Goal: Transaction & Acquisition: Download file/media

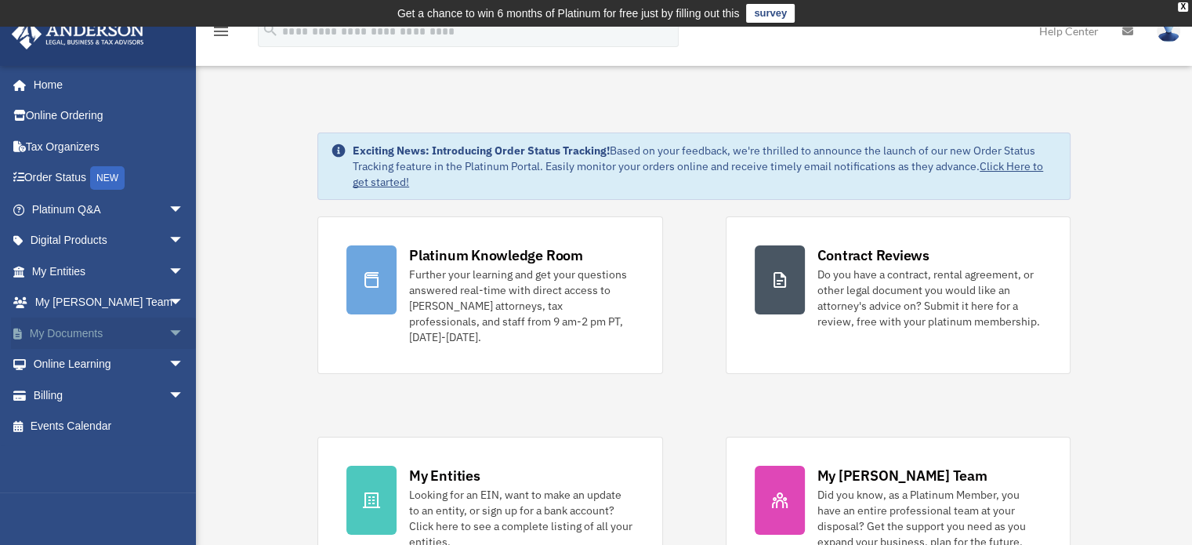
click at [168, 328] on span "arrow_drop_down" at bounding box center [183, 333] width 31 height 32
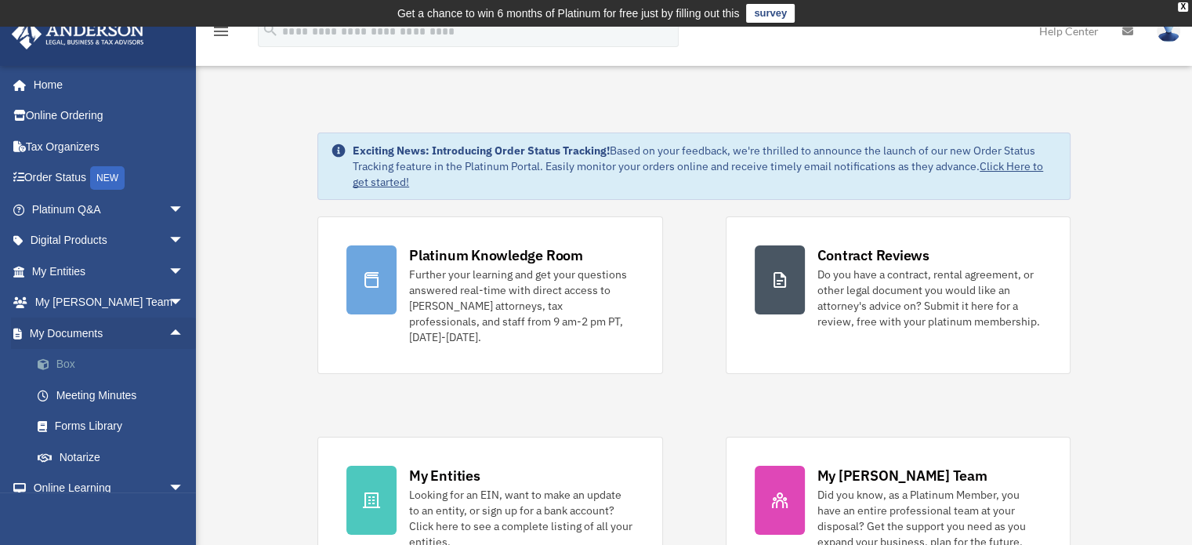
click at [70, 360] on link "Box" at bounding box center [115, 364] width 186 height 31
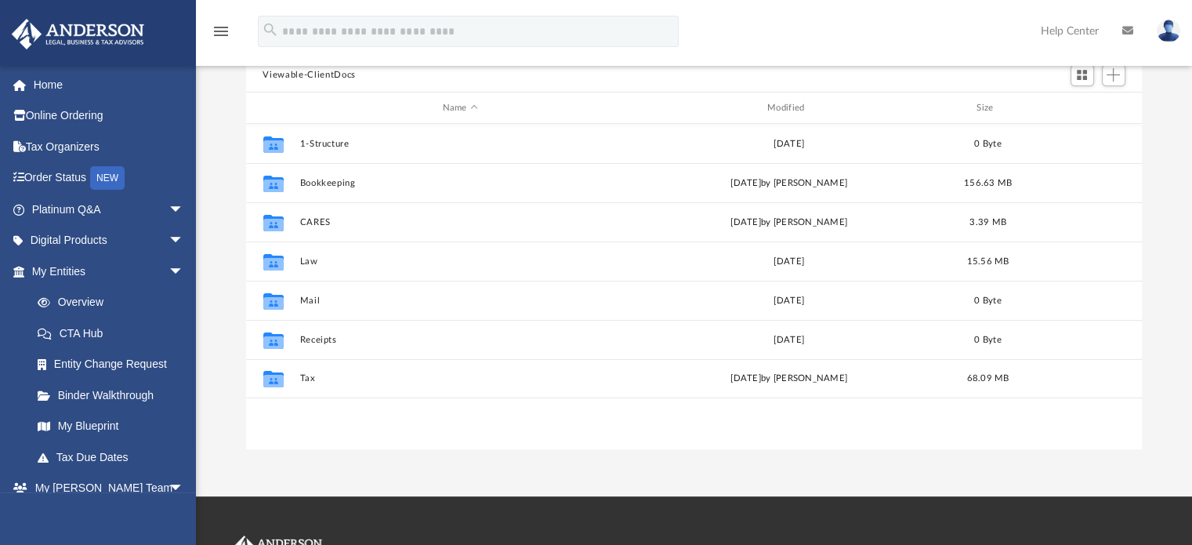
scroll to position [176, 0]
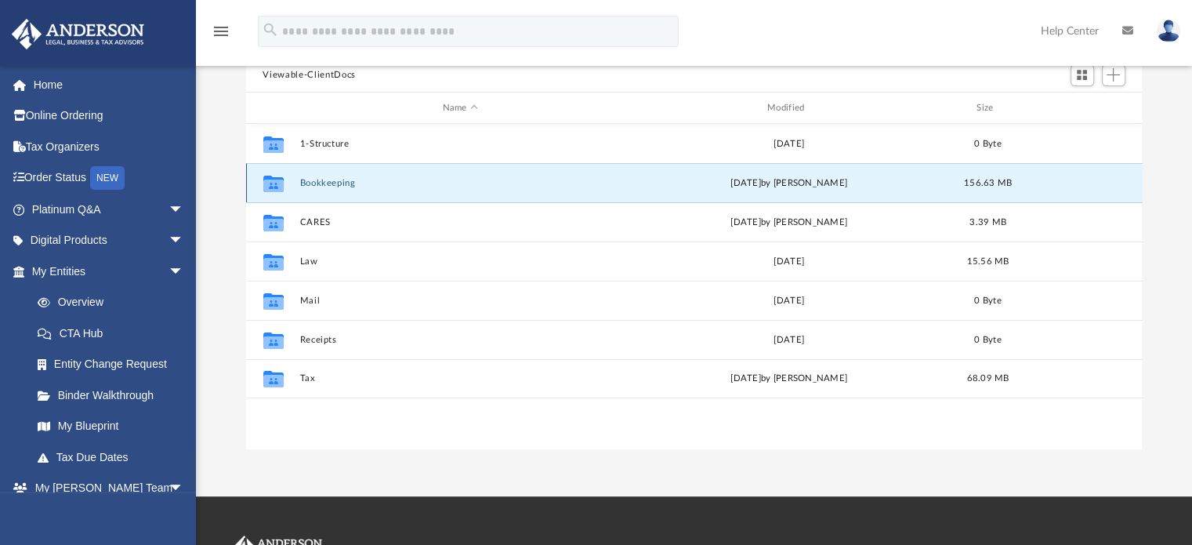
click at [335, 179] on button "Bookkeeping" at bounding box center [459, 183] width 321 height 10
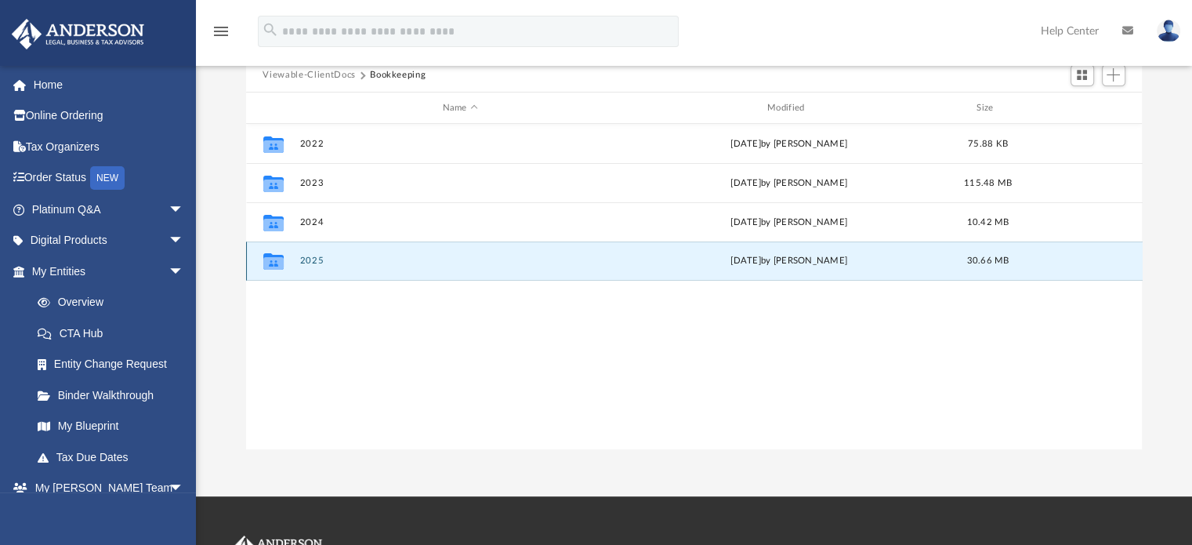
click at [312, 263] on button "2025" at bounding box center [459, 261] width 321 height 10
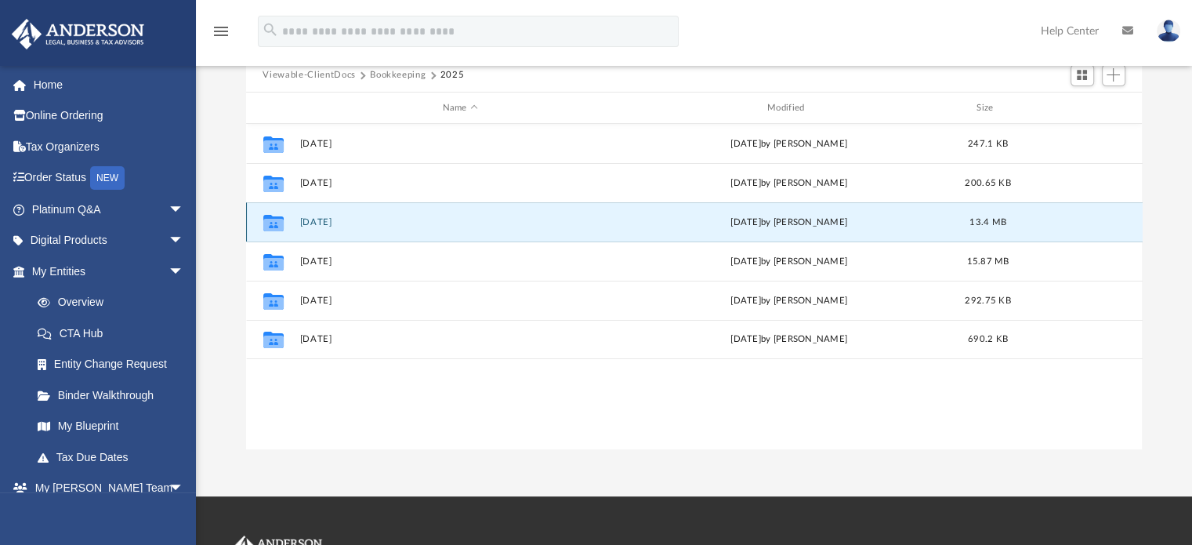
click at [326, 224] on button "[DATE]" at bounding box center [459, 222] width 321 height 10
click at [326, 223] on button "[DATE]" at bounding box center [459, 222] width 321 height 10
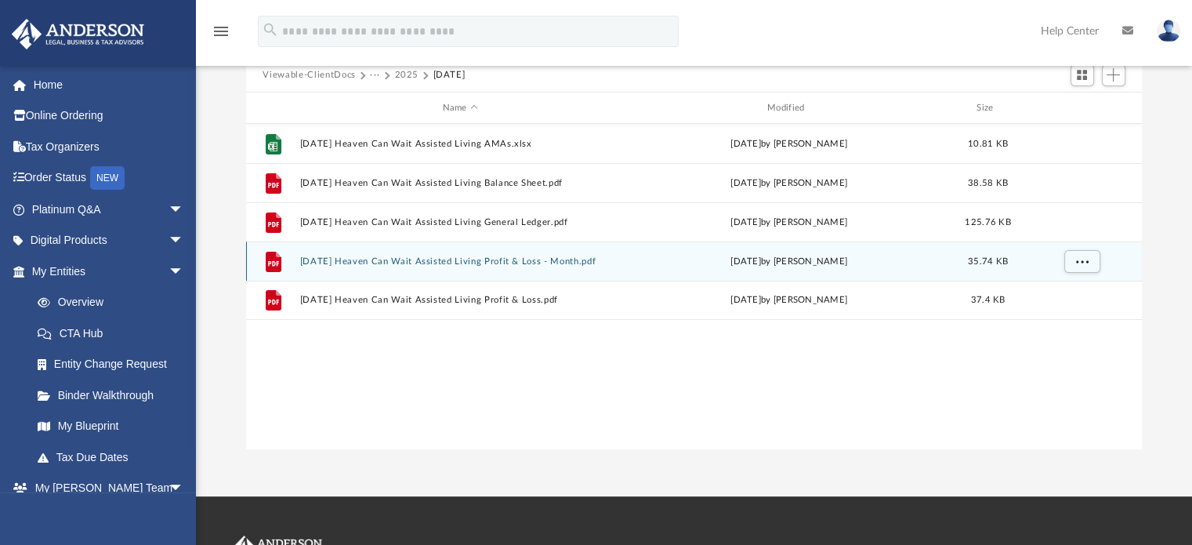
click at [473, 260] on button "[DATE] Heaven Can Wait Assisted Living Profit & Loss - Month.pdf" at bounding box center [459, 261] width 321 height 10
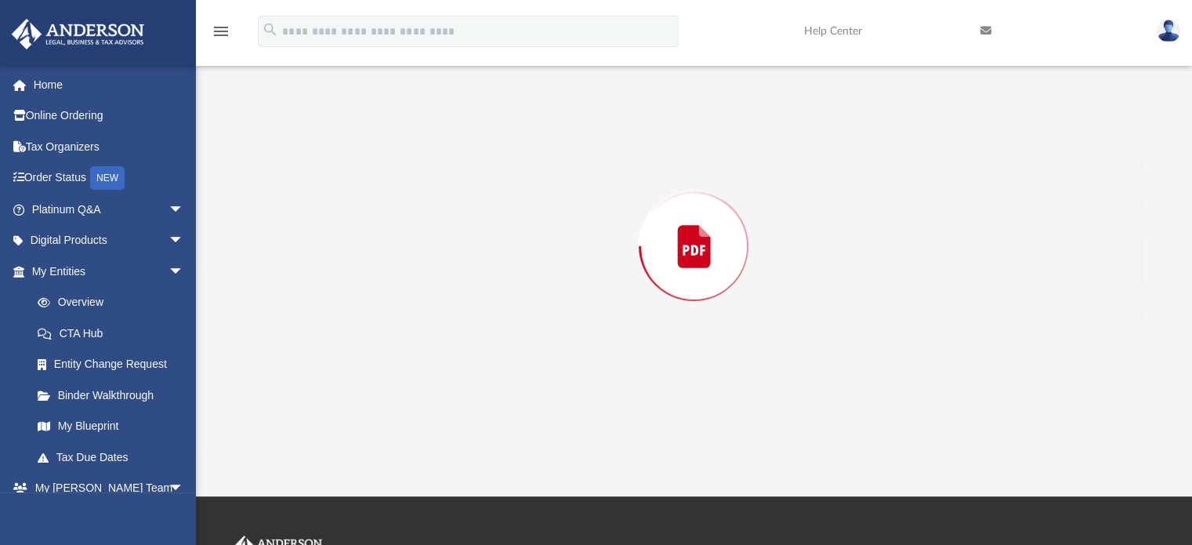
click at [473, 260] on div "Preview" at bounding box center [694, 246] width 896 height 404
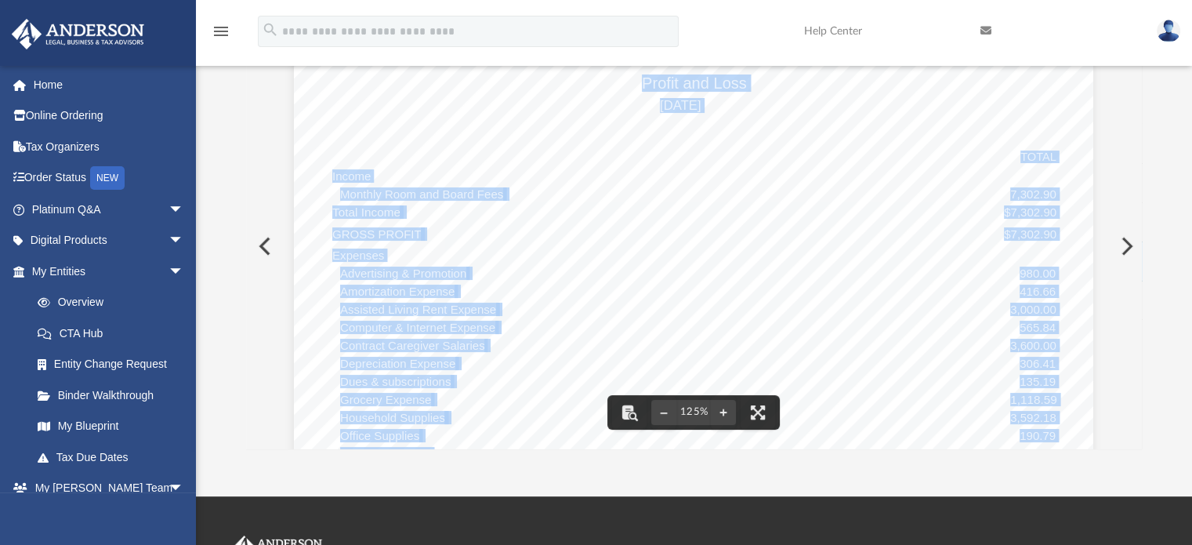
scroll to position [0, 0]
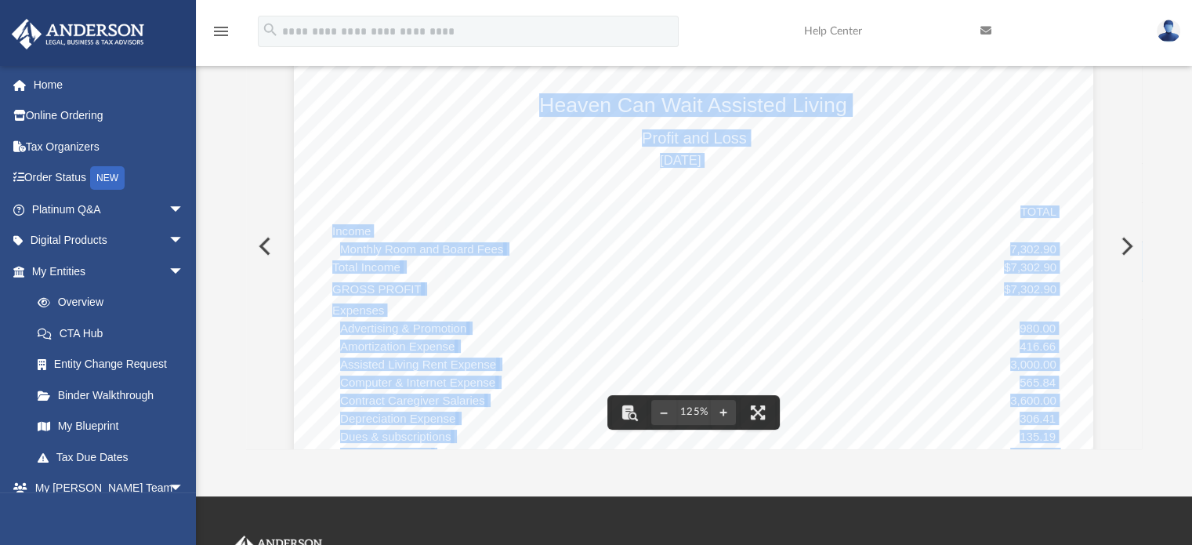
click at [258, 244] on button "Preview" at bounding box center [263, 246] width 34 height 44
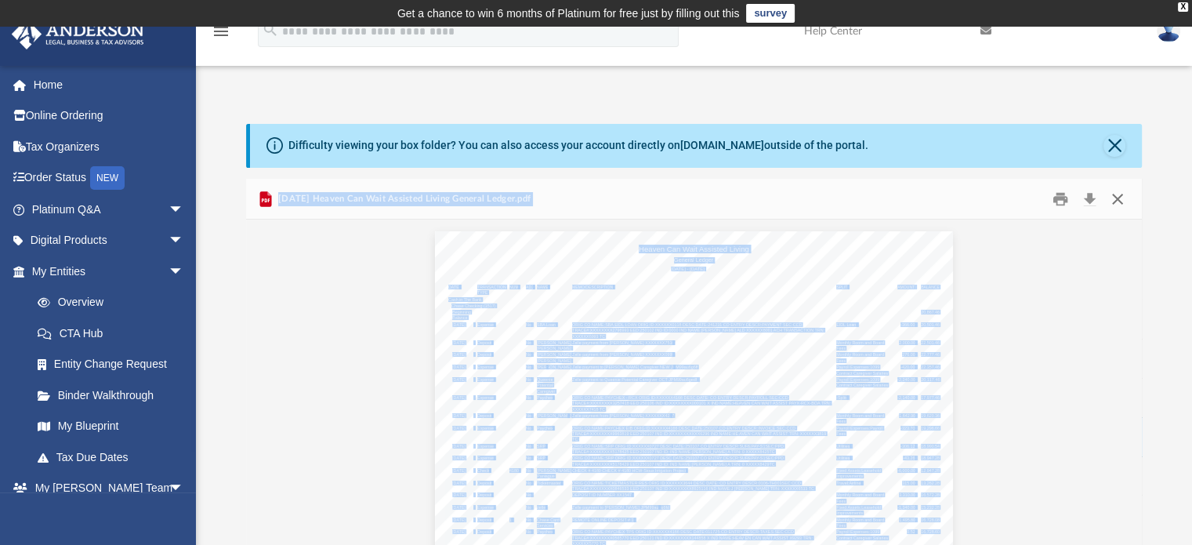
click at [1119, 197] on button "Close" at bounding box center [1117, 198] width 28 height 24
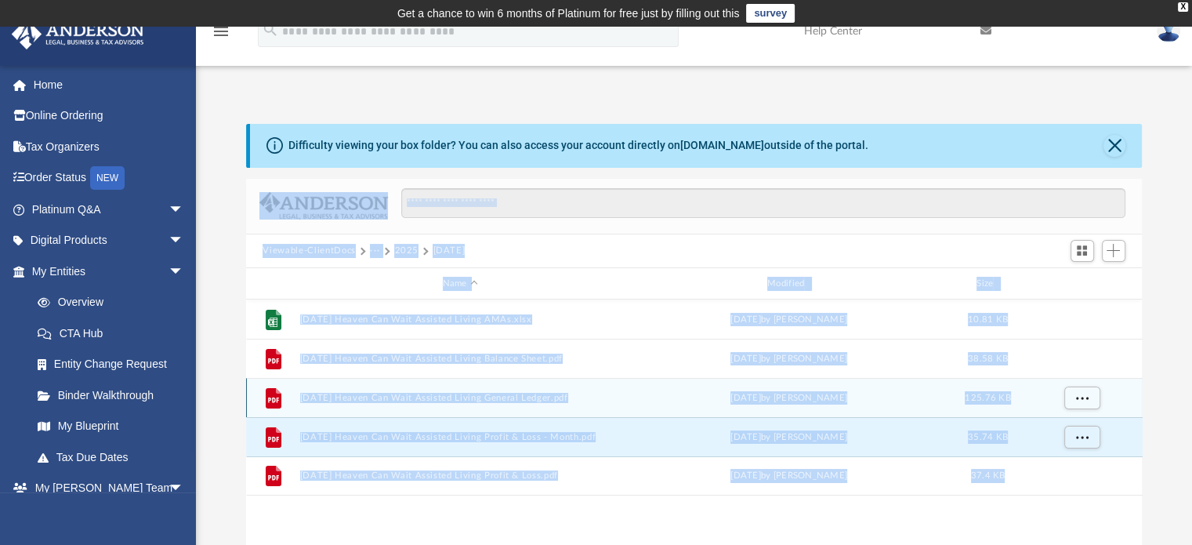
click at [479, 396] on button "[DATE] Heaven Can Wait Assisted Living General Ledger.pdf" at bounding box center [459, 398] width 321 height 10
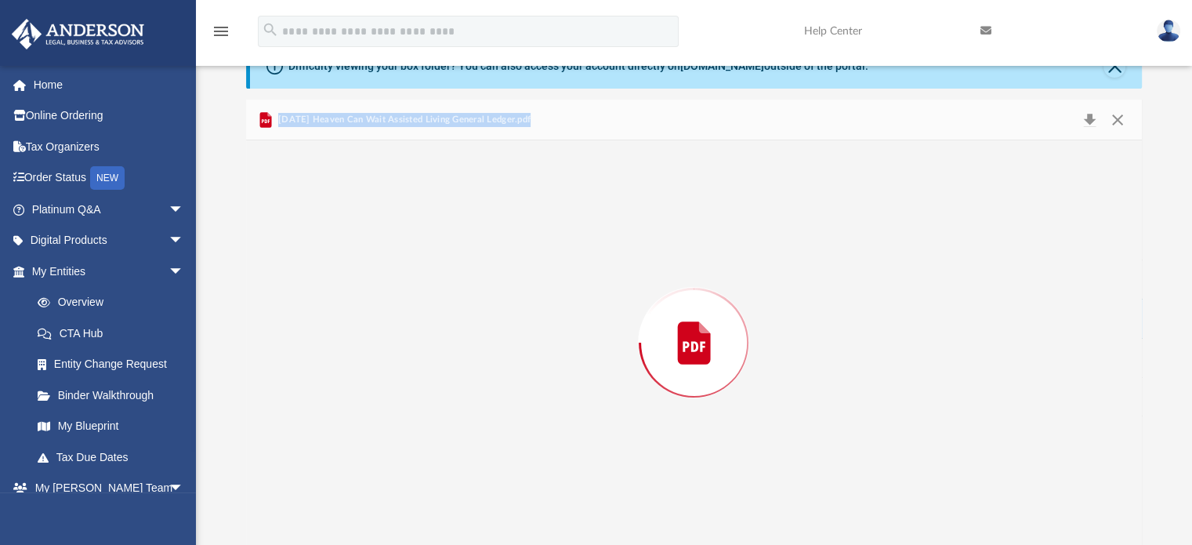
click at [479, 396] on div "Preview" at bounding box center [694, 342] width 896 height 404
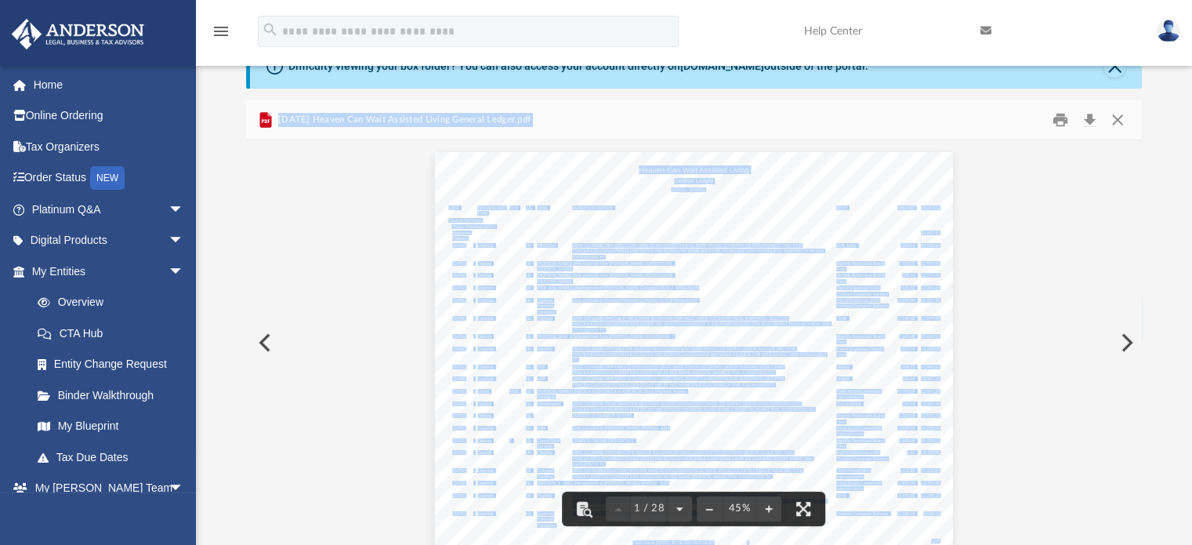
click at [773, 338] on div "Cash Basis [DATE] 10:08 AM GMT-04:00 1/28 Heaven Can Wait Assisted Living Gener…" at bounding box center [694, 352] width 518 height 400
click at [1113, 117] on button "Close" at bounding box center [1117, 119] width 28 height 24
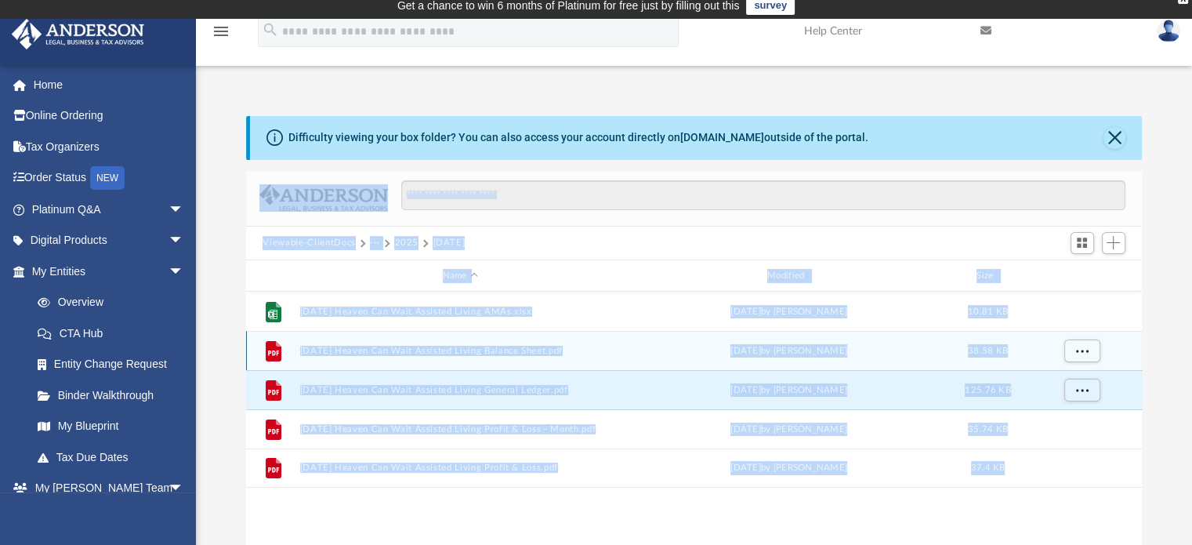
scroll to position [0, 0]
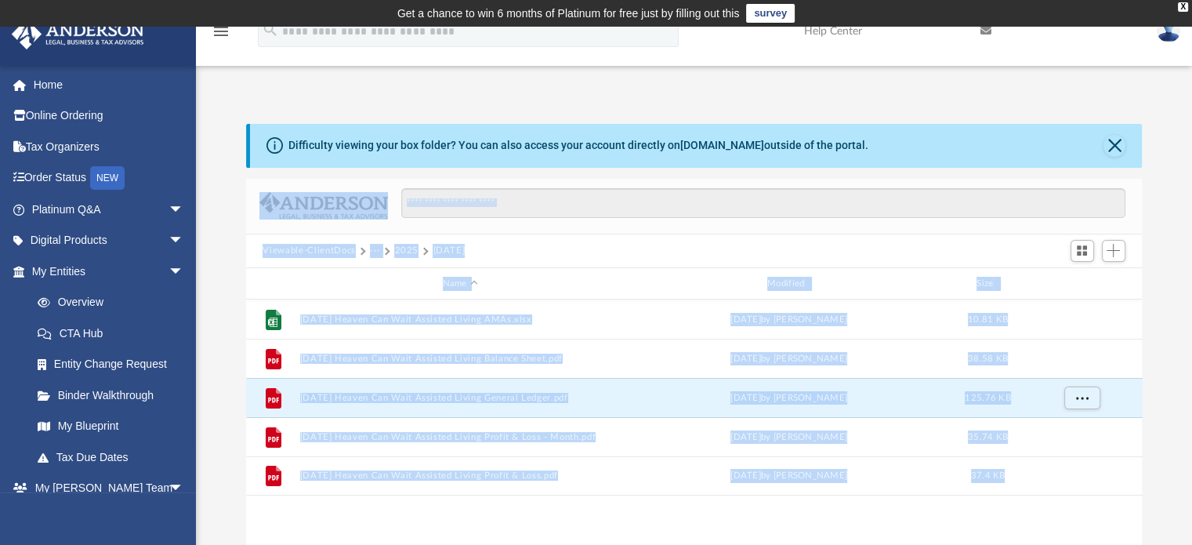
click at [411, 248] on button "2025" at bounding box center [406, 251] width 24 height 14
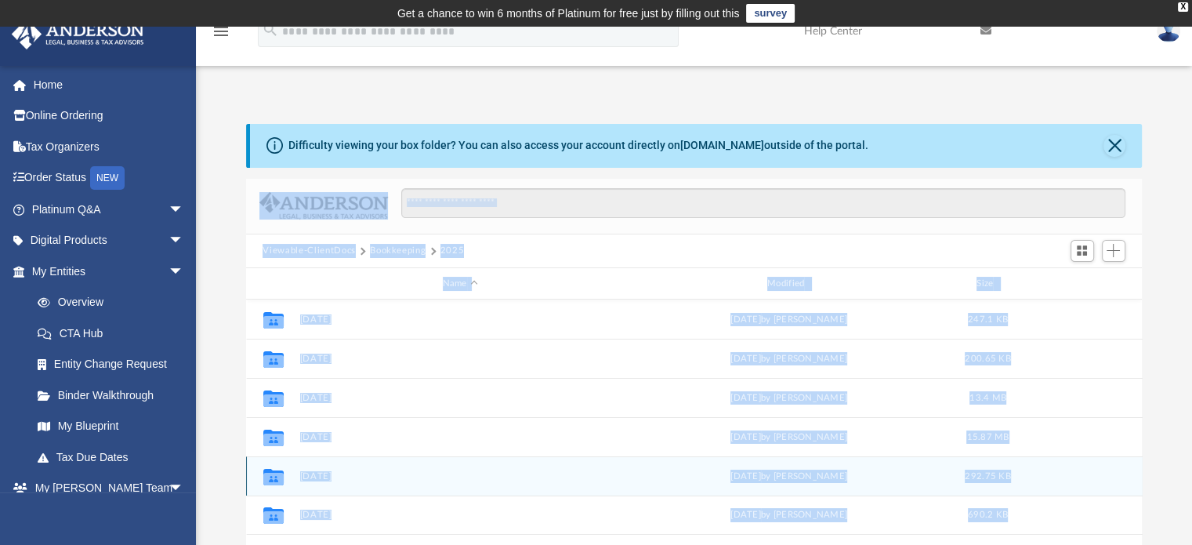
click at [314, 479] on button "[DATE]" at bounding box center [459, 476] width 321 height 10
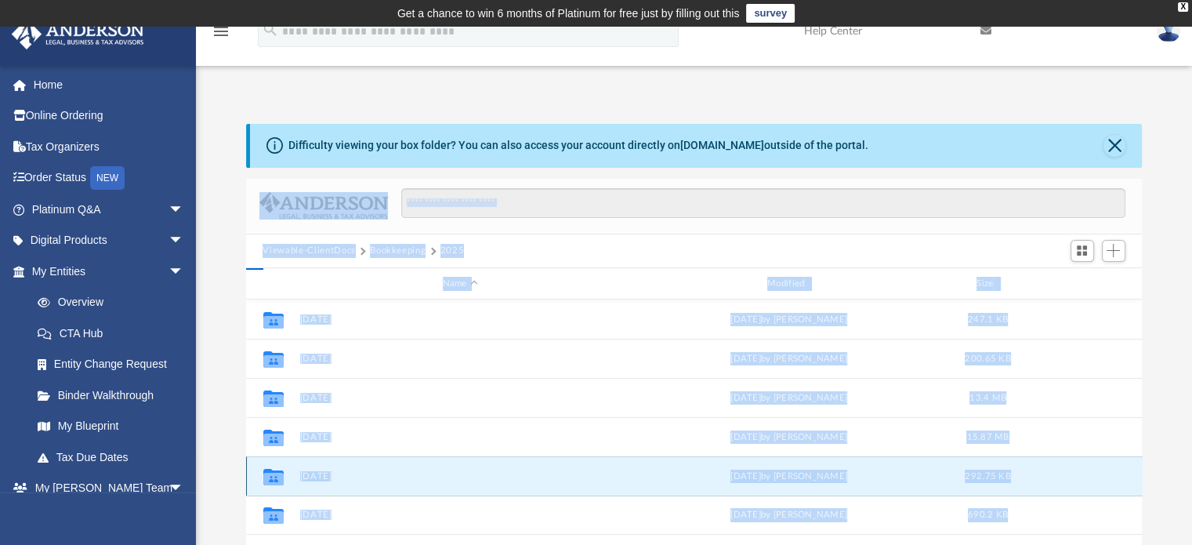
click at [314, 479] on button "[DATE]" at bounding box center [459, 476] width 321 height 10
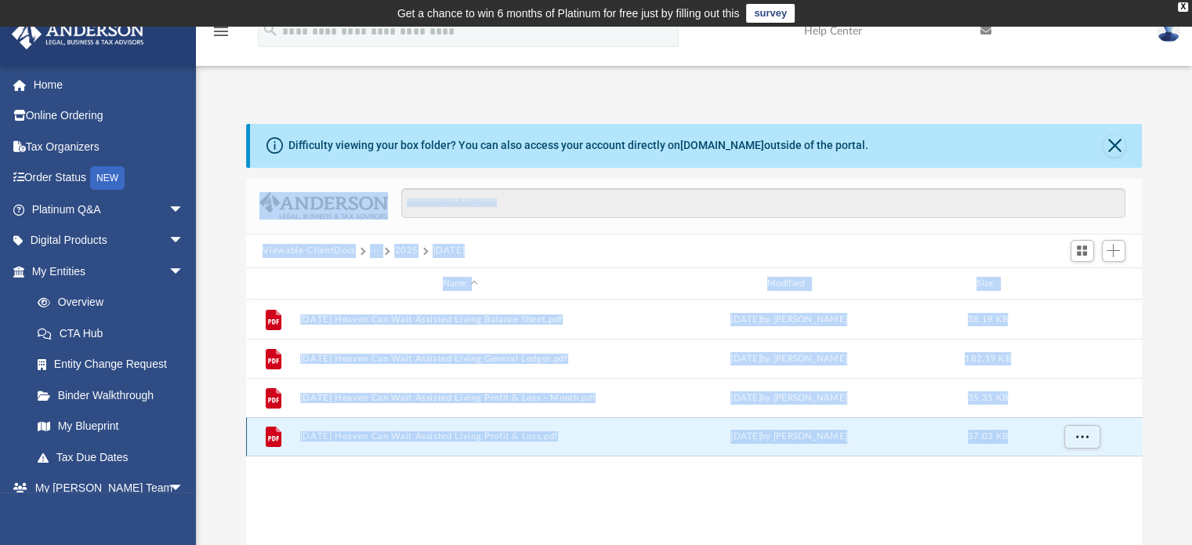
click at [440, 438] on button "[DATE] Heaven Can Wait Assisted Living Profit & Loss.pdf" at bounding box center [459, 437] width 321 height 10
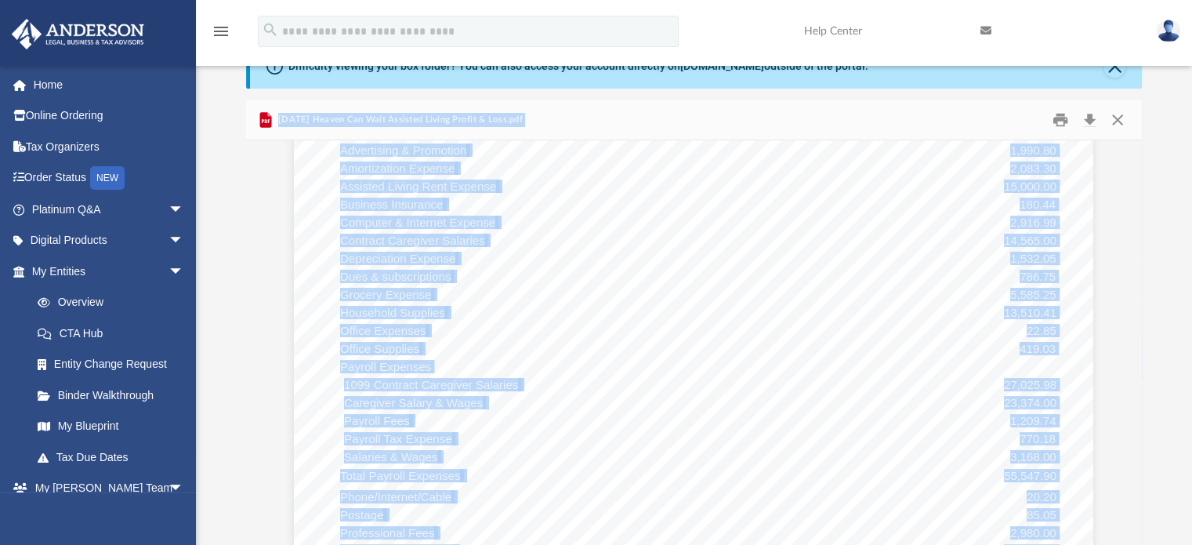
scroll to position [78, 0]
